Goal: Task Accomplishment & Management: Manage account settings

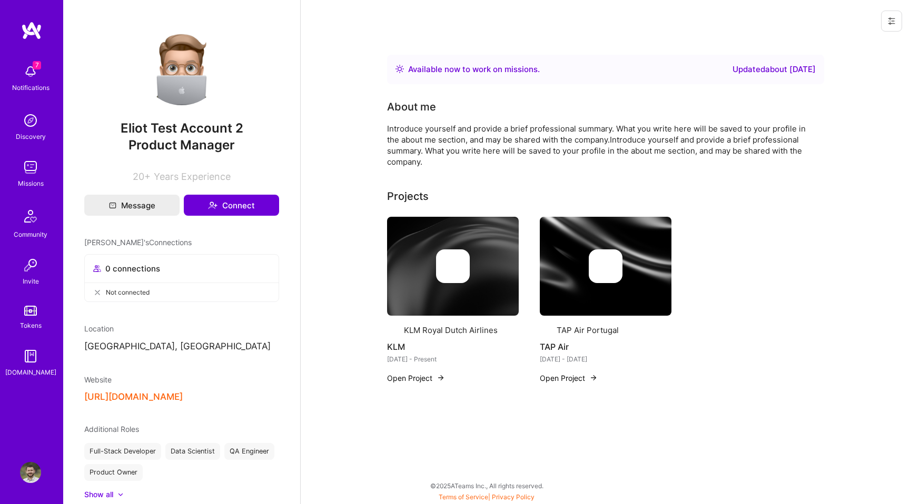
click at [898, 27] on button at bounding box center [891, 21] width 21 height 21
click at [858, 41] on button "Login as Eliot" at bounding box center [846, 45] width 111 height 27
